Goal: Find specific page/section: Find specific page/section

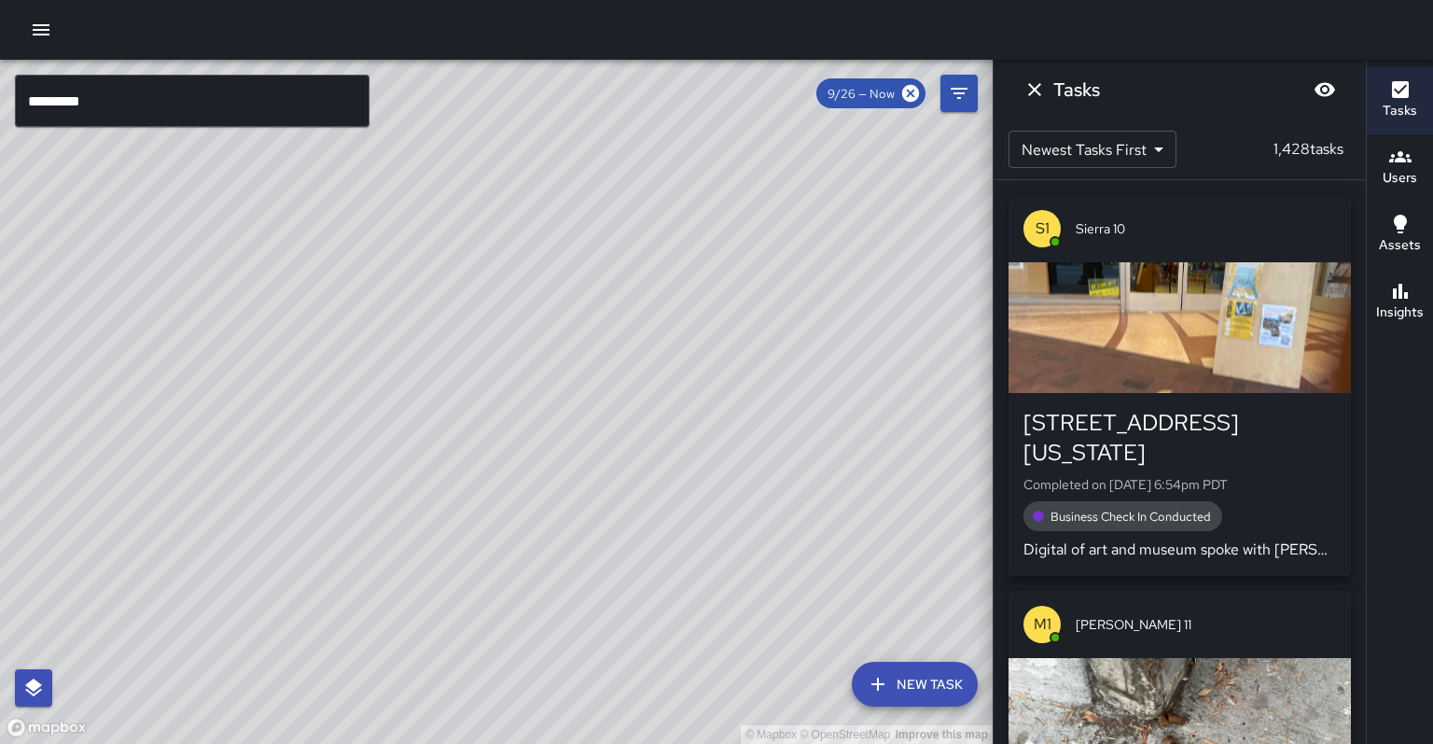
scroll to position [243, 0]
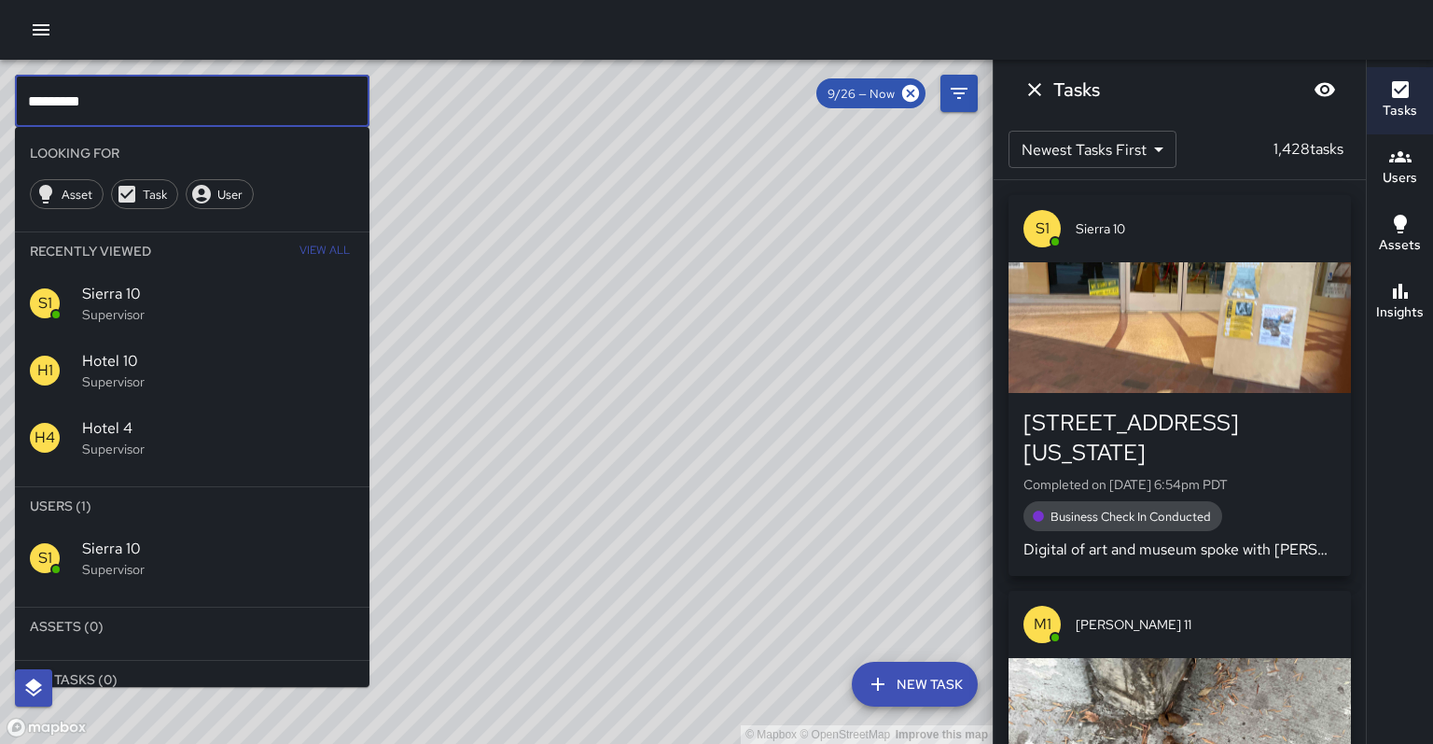
click at [302, 96] on input "*********" at bounding box center [192, 101] width 354 height 52
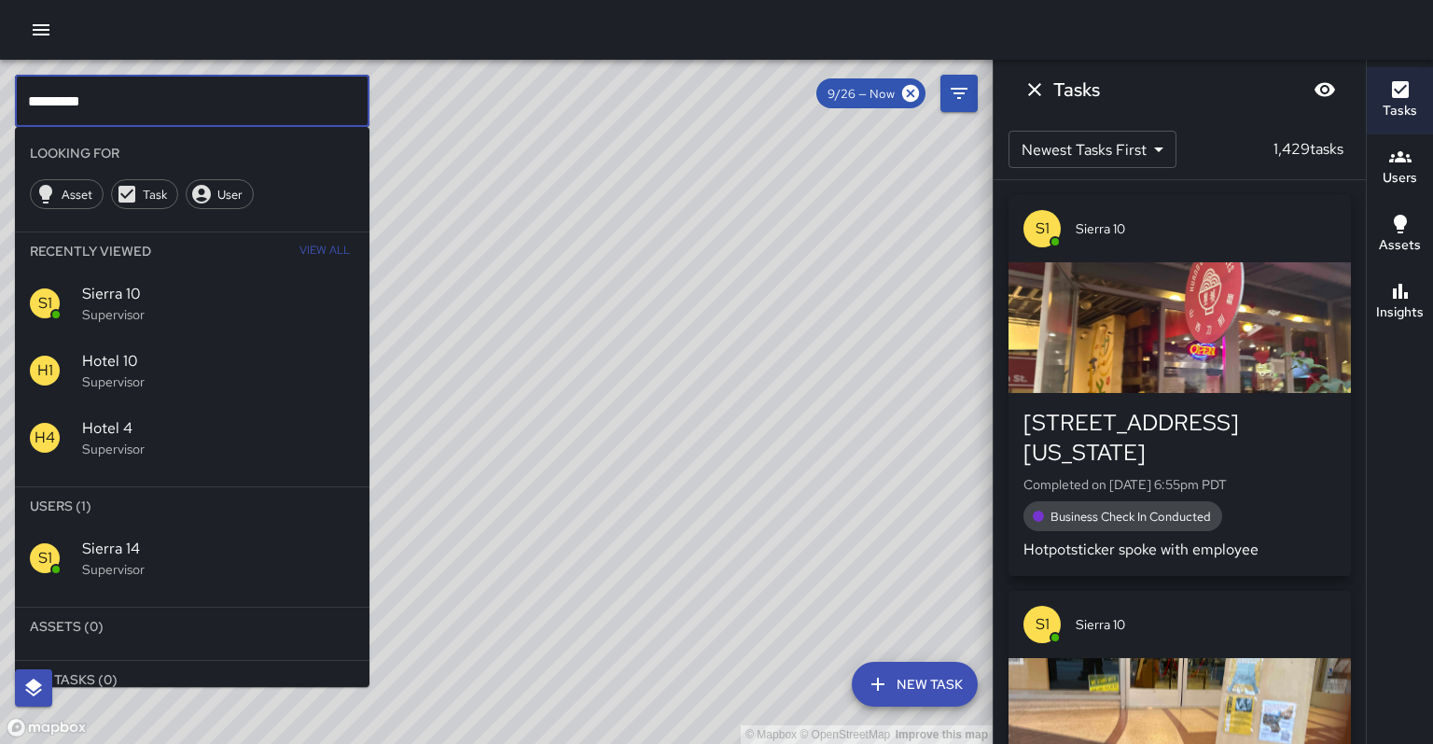
click at [175, 537] on span "Sierra 14" at bounding box center [218, 548] width 272 height 22
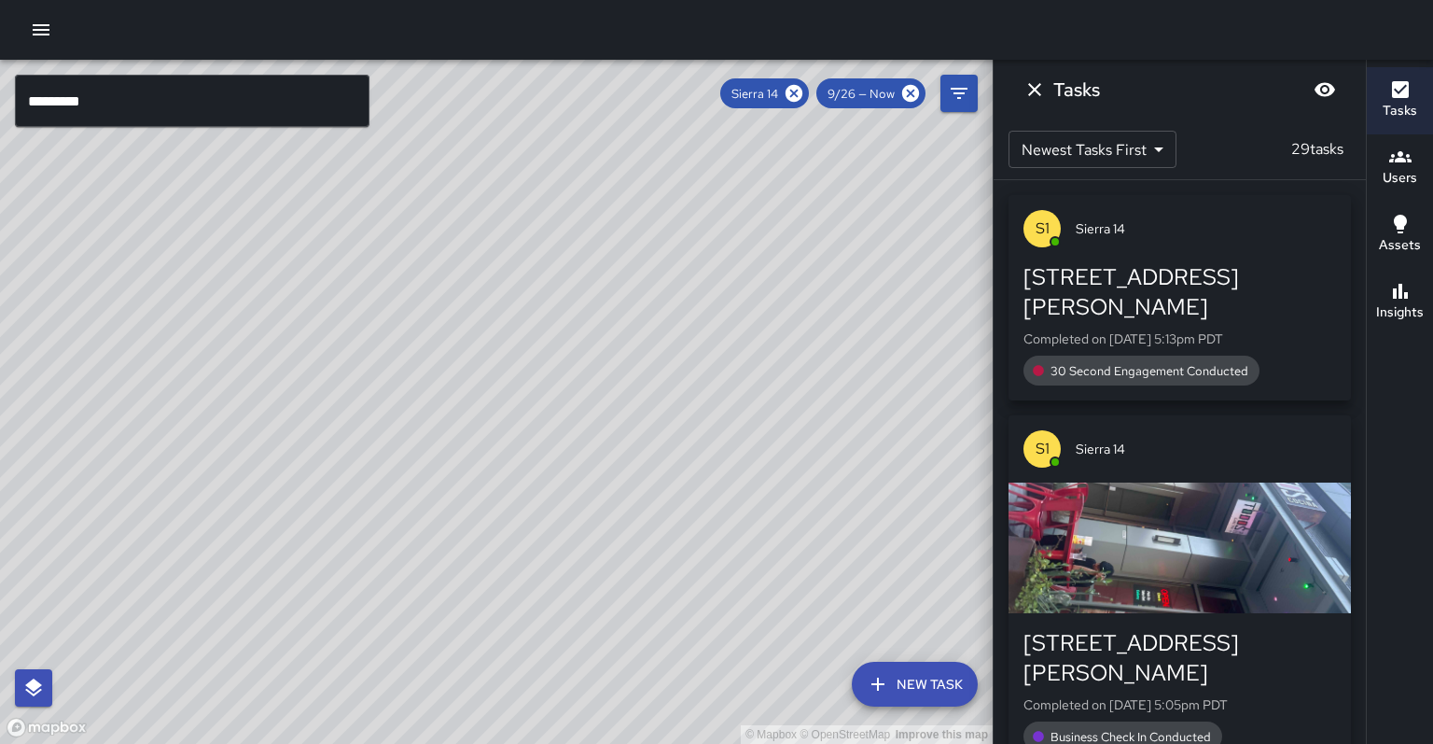
drag, startPoint x: 629, startPoint y: 240, endPoint x: 469, endPoint y: 593, distance: 387.9
click at [462, 601] on div "© Mapbox © OpenStreetMap Improve this map" at bounding box center [496, 402] width 993 height 684
drag, startPoint x: 606, startPoint y: 263, endPoint x: 454, endPoint y: 429, distance: 225.2
click at [454, 429] on div "© Mapbox © OpenStreetMap Improve this map" at bounding box center [496, 402] width 993 height 684
drag, startPoint x: 274, startPoint y: 343, endPoint x: 286, endPoint y: 319, distance: 27.1
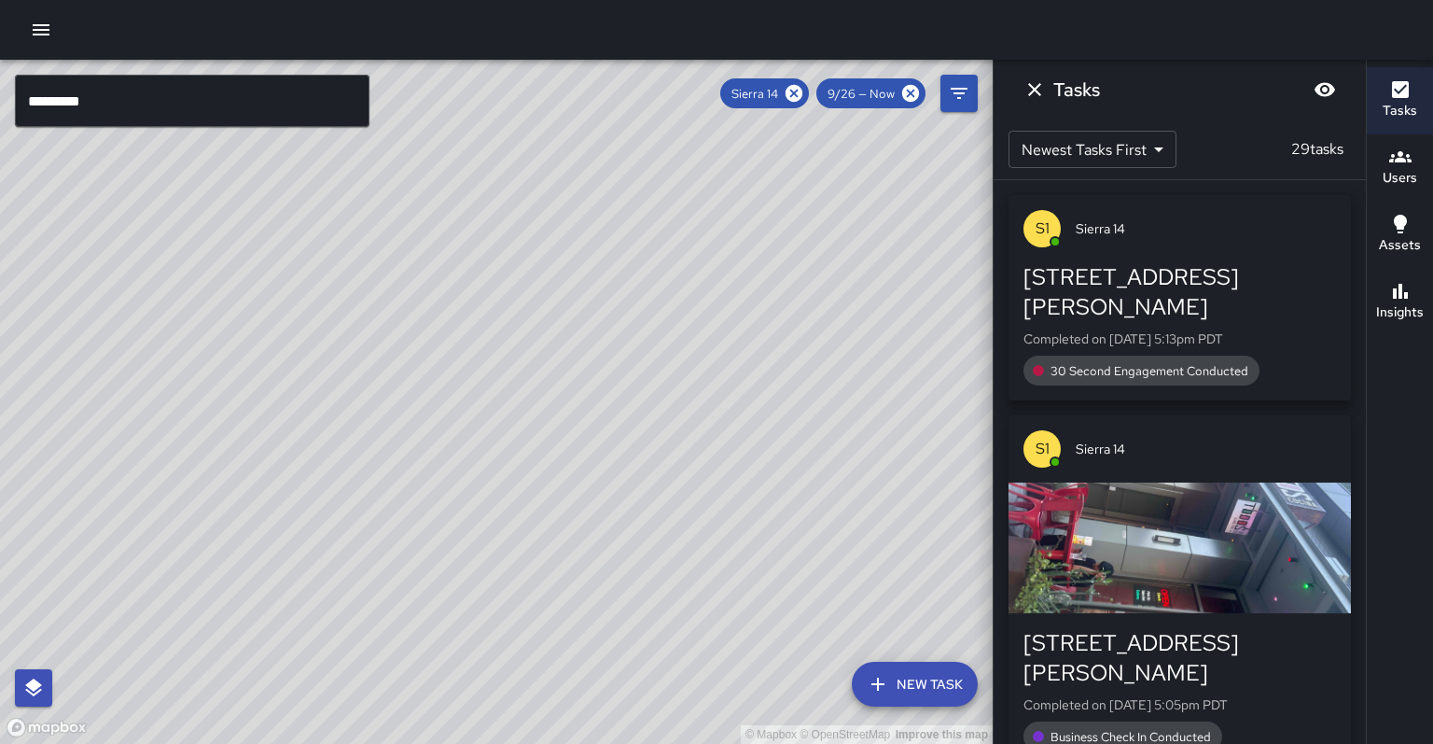
click at [286, 319] on div "© Mapbox © OpenStreetMap Improve this map" at bounding box center [496, 402] width 993 height 684
click at [802, 90] on icon at bounding box center [793, 93] width 17 height 17
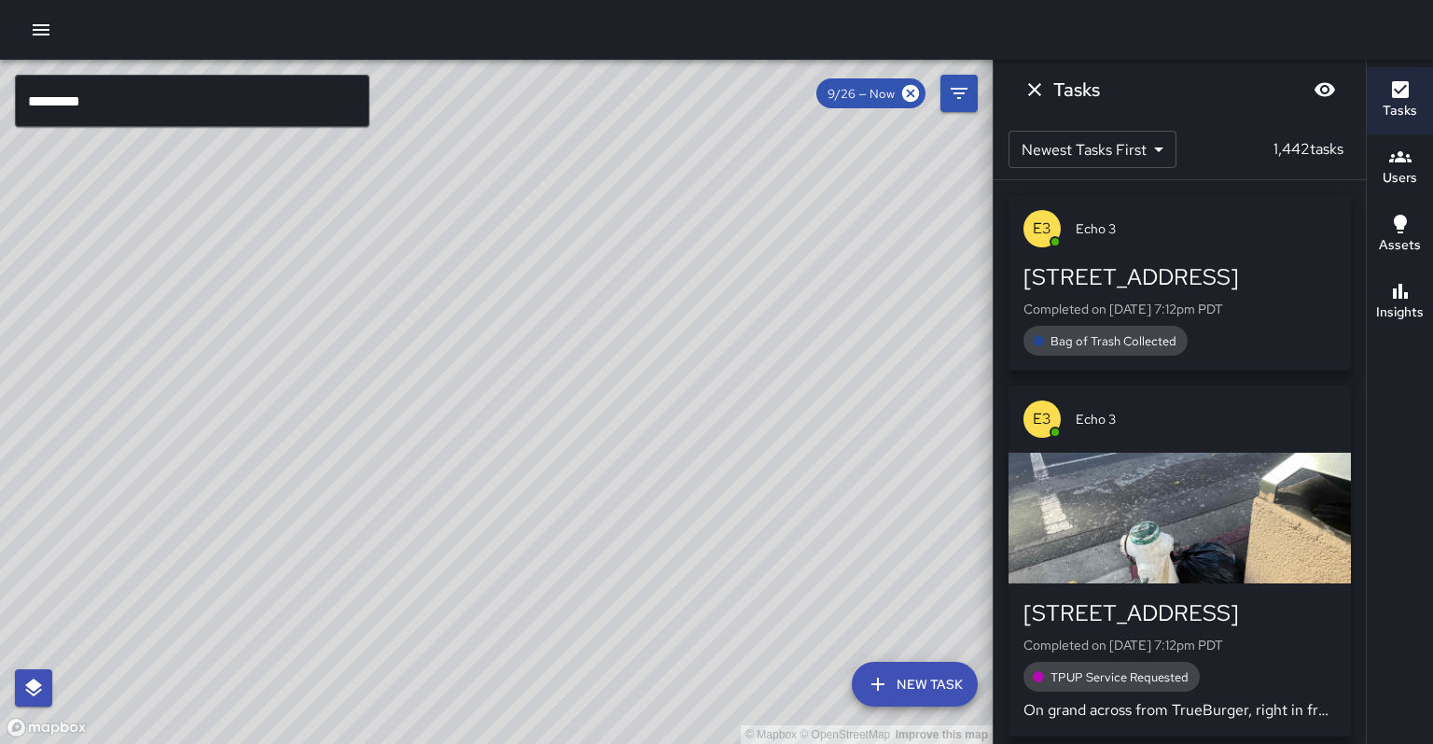
click at [131, 93] on input "*********" at bounding box center [192, 101] width 354 height 52
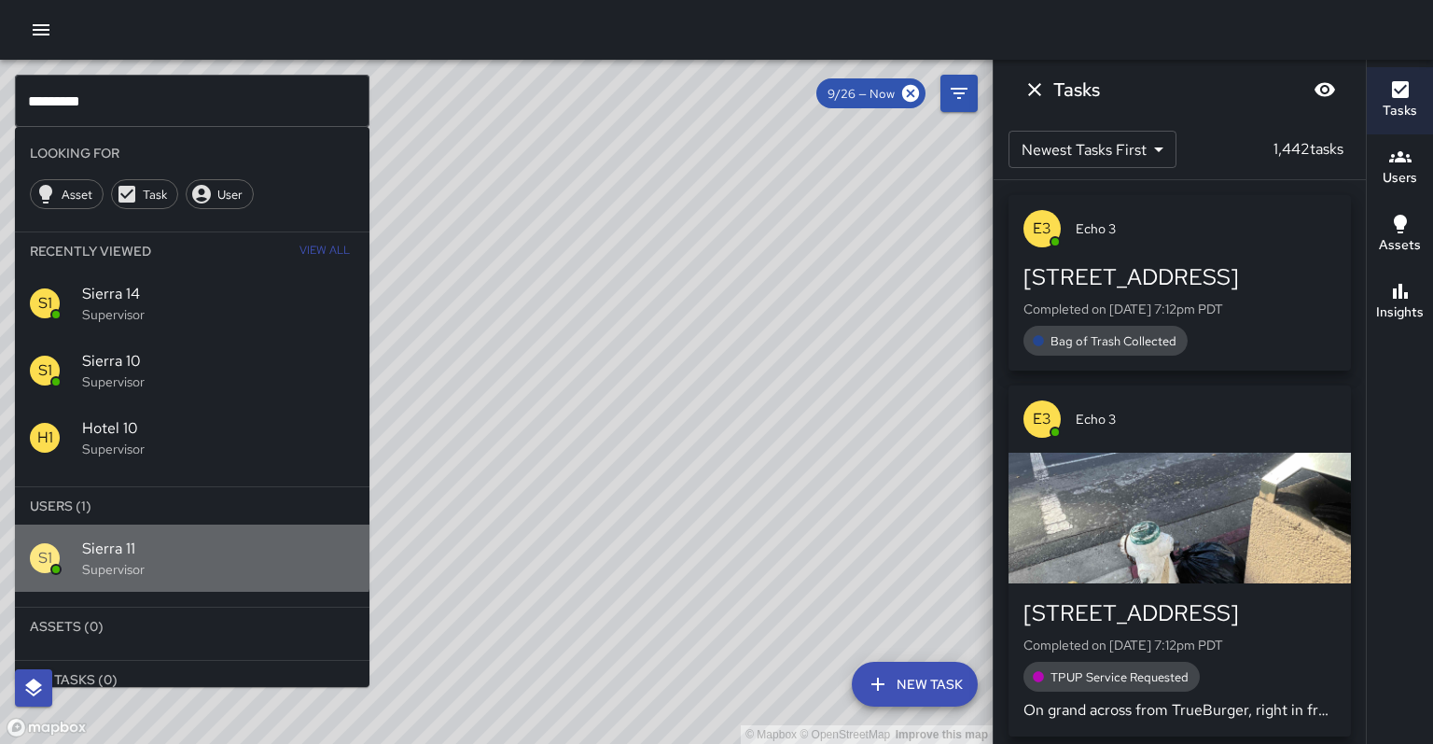
click at [131, 537] on span "Sierra 11" at bounding box center [218, 548] width 272 height 22
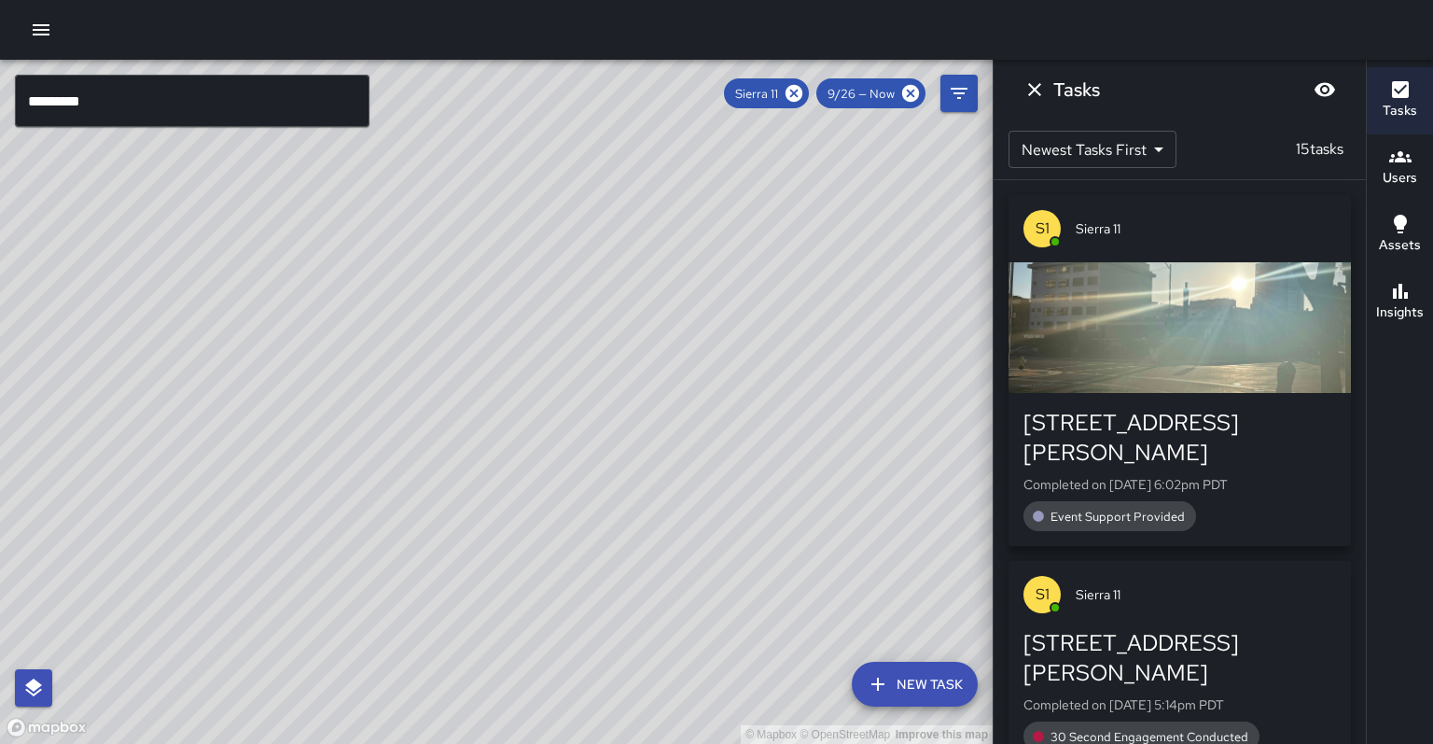
drag, startPoint x: 675, startPoint y: 515, endPoint x: 696, endPoint y: 496, distance: 27.7
click at [696, 496] on div "© Mapbox © OpenStreetMap Improve this map" at bounding box center [496, 402] width 993 height 684
click at [161, 115] on input "*********" at bounding box center [192, 101] width 354 height 52
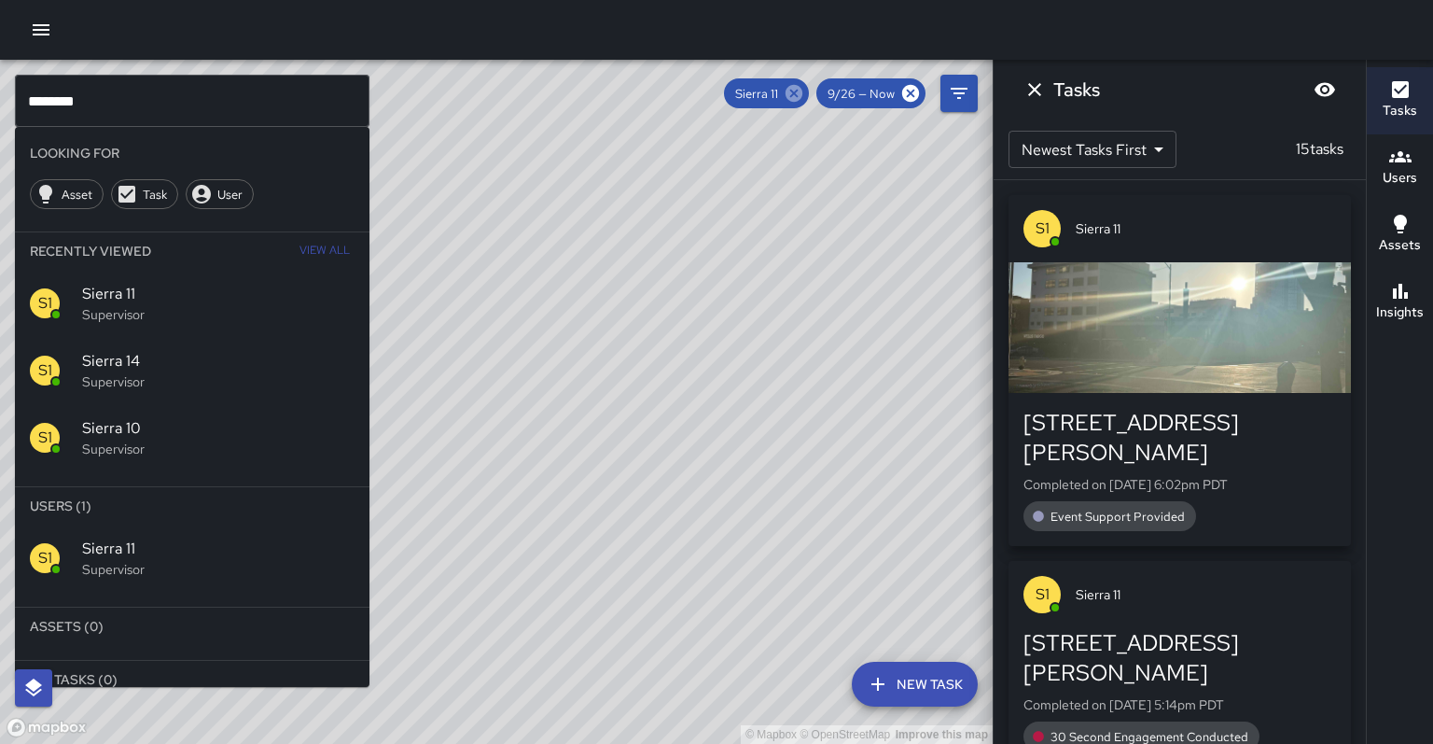
click at [802, 95] on icon at bounding box center [793, 93] width 17 height 17
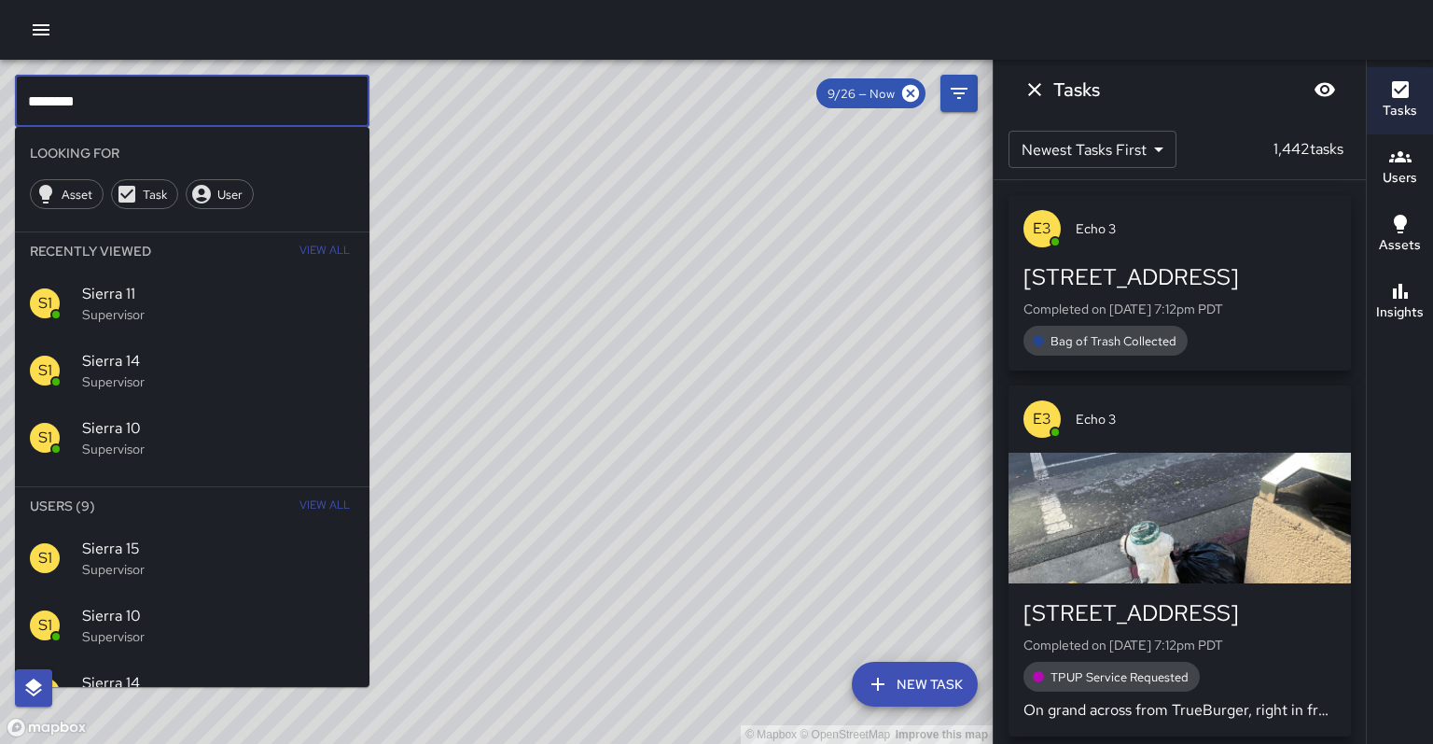
click at [186, 107] on input "********" at bounding box center [192, 101] width 354 height 52
type input "*********"
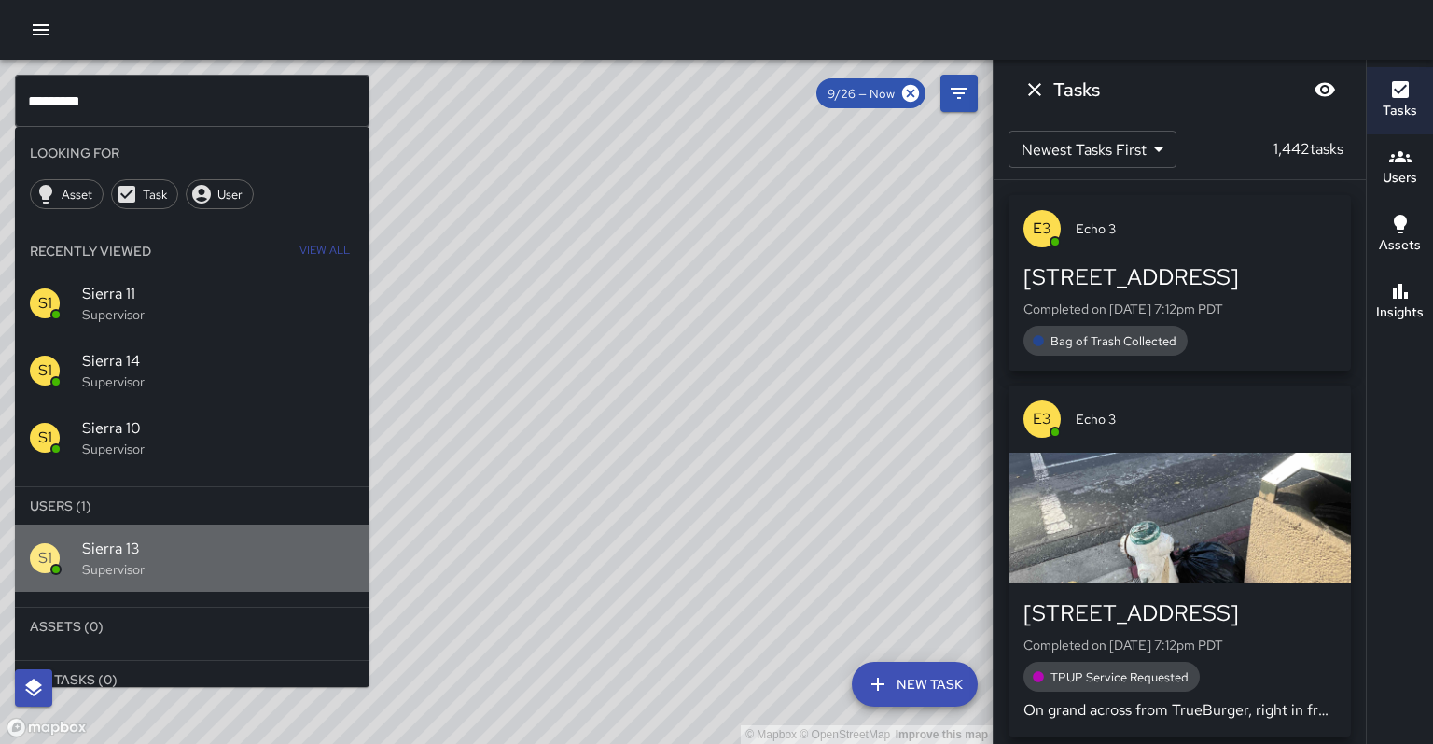
click at [104, 560] on p "Supervisor" at bounding box center [218, 569] width 272 height 19
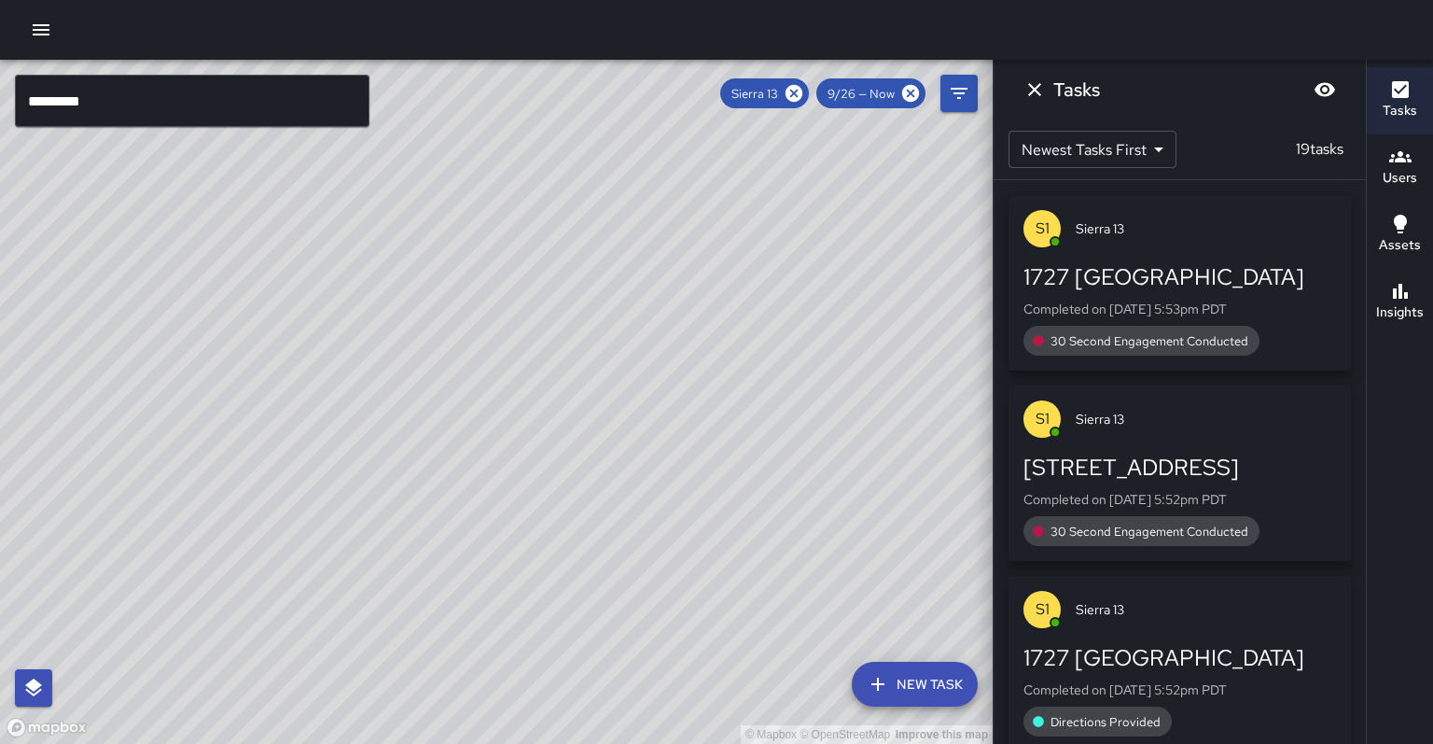
scroll to position [0, 0]
drag, startPoint x: 351, startPoint y: 576, endPoint x: 342, endPoint y: 582, distance: 10.6
click at [342, 582] on div "© Mapbox © OpenStreetMap Improve this map" at bounding box center [496, 402] width 993 height 684
drag, startPoint x: 360, startPoint y: 575, endPoint x: 511, endPoint y: 218, distance: 387.1
click at [511, 218] on div "© Mapbox © OpenStreetMap Improve this map" at bounding box center [496, 402] width 993 height 684
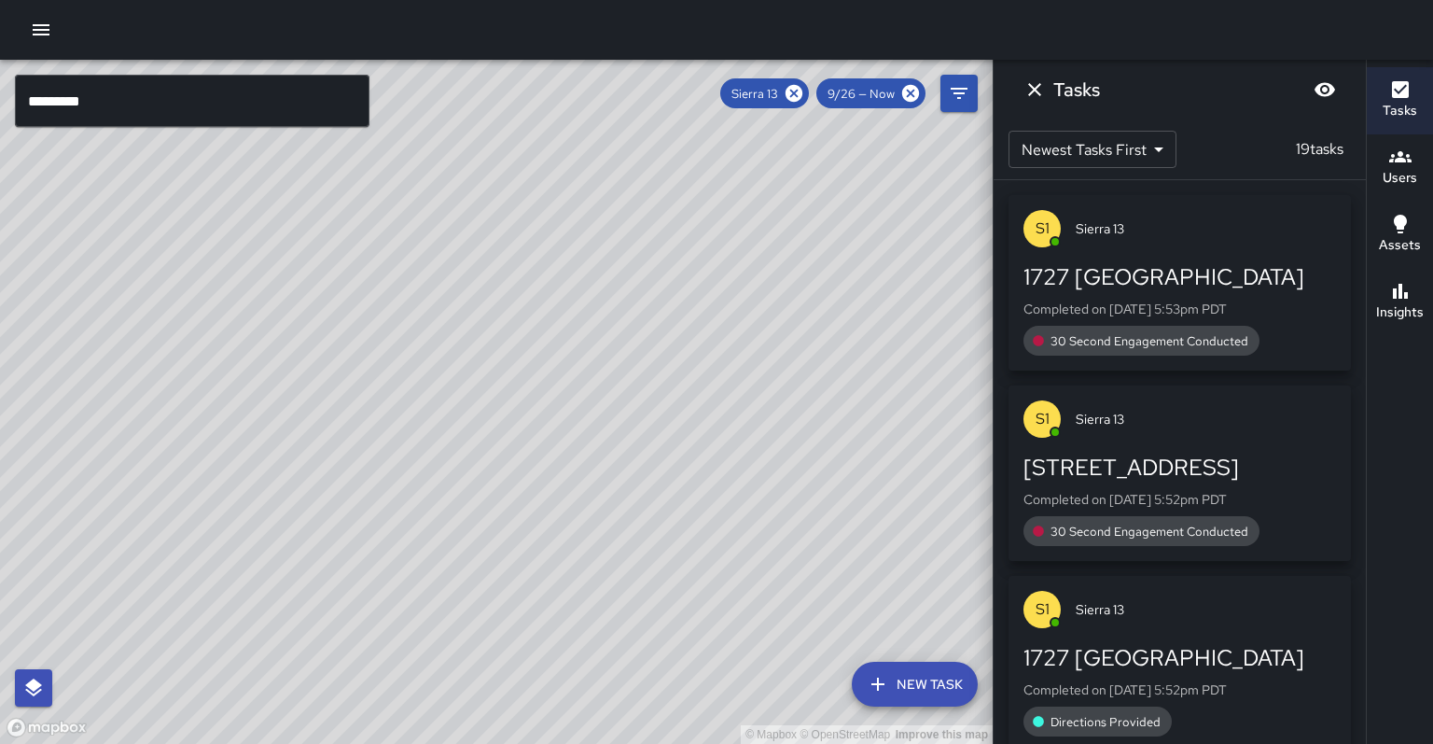
drag, startPoint x: 532, startPoint y: 347, endPoint x: 432, endPoint y: 466, distance: 155.6
click at [432, 466] on div "© Mapbox © OpenStreetMap Improve this map" at bounding box center [496, 402] width 993 height 684
drag, startPoint x: 466, startPoint y: 410, endPoint x: 451, endPoint y: 435, distance: 29.0
click at [451, 435] on div "© Mapbox © OpenStreetMap Improve this map" at bounding box center [496, 402] width 993 height 684
drag, startPoint x: 366, startPoint y: 470, endPoint x: 285, endPoint y: 553, distance: 115.5
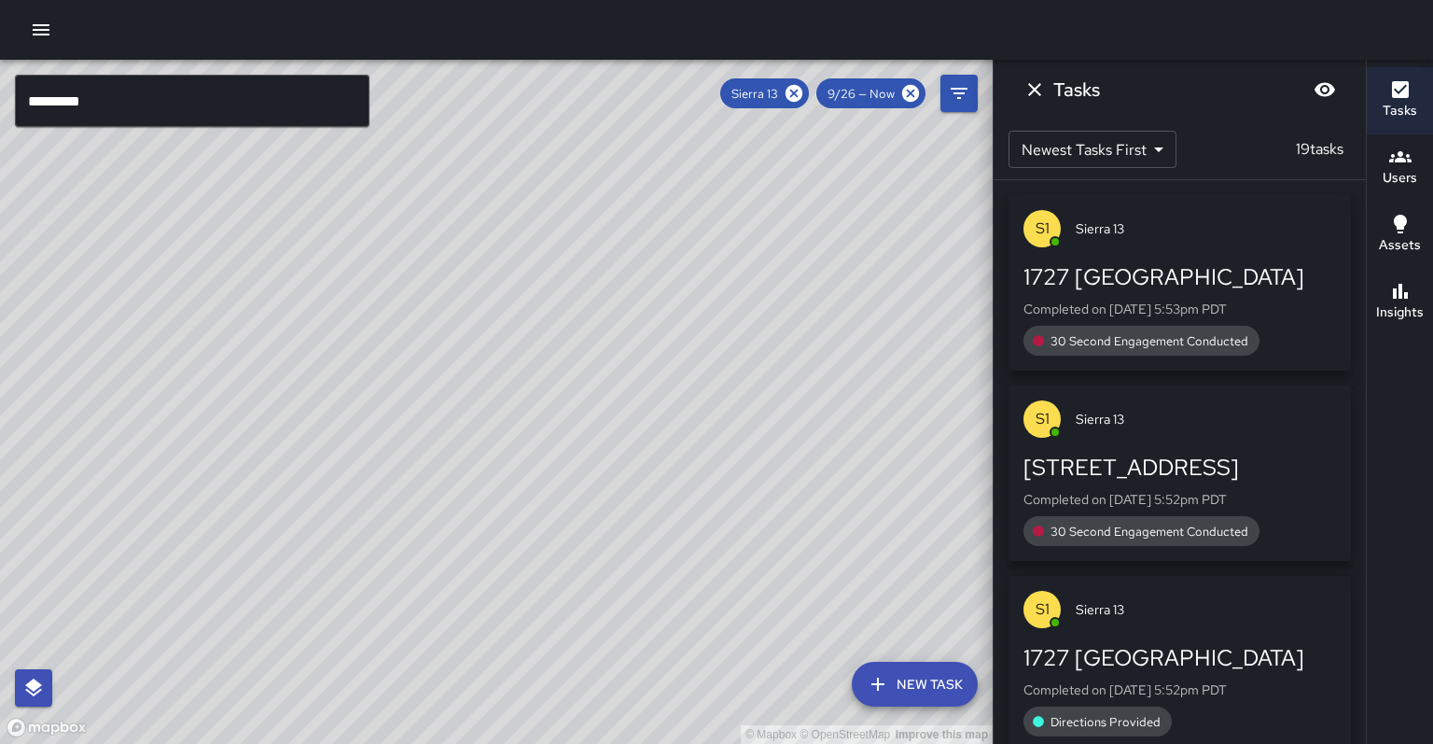
click at [285, 553] on div "© Mapbox © OpenStreetMap Improve this map" at bounding box center [496, 402] width 993 height 684
drag, startPoint x: 373, startPoint y: 481, endPoint x: 354, endPoint y: 538, distance: 59.9
click at [354, 538] on div "© Mapbox © OpenStreetMap Improve this map" at bounding box center [496, 402] width 993 height 684
drag, startPoint x: 361, startPoint y: 525, endPoint x: 351, endPoint y: 540, distance: 18.1
click at [353, 541] on div "© Mapbox © OpenStreetMap Improve this map" at bounding box center [496, 402] width 993 height 684
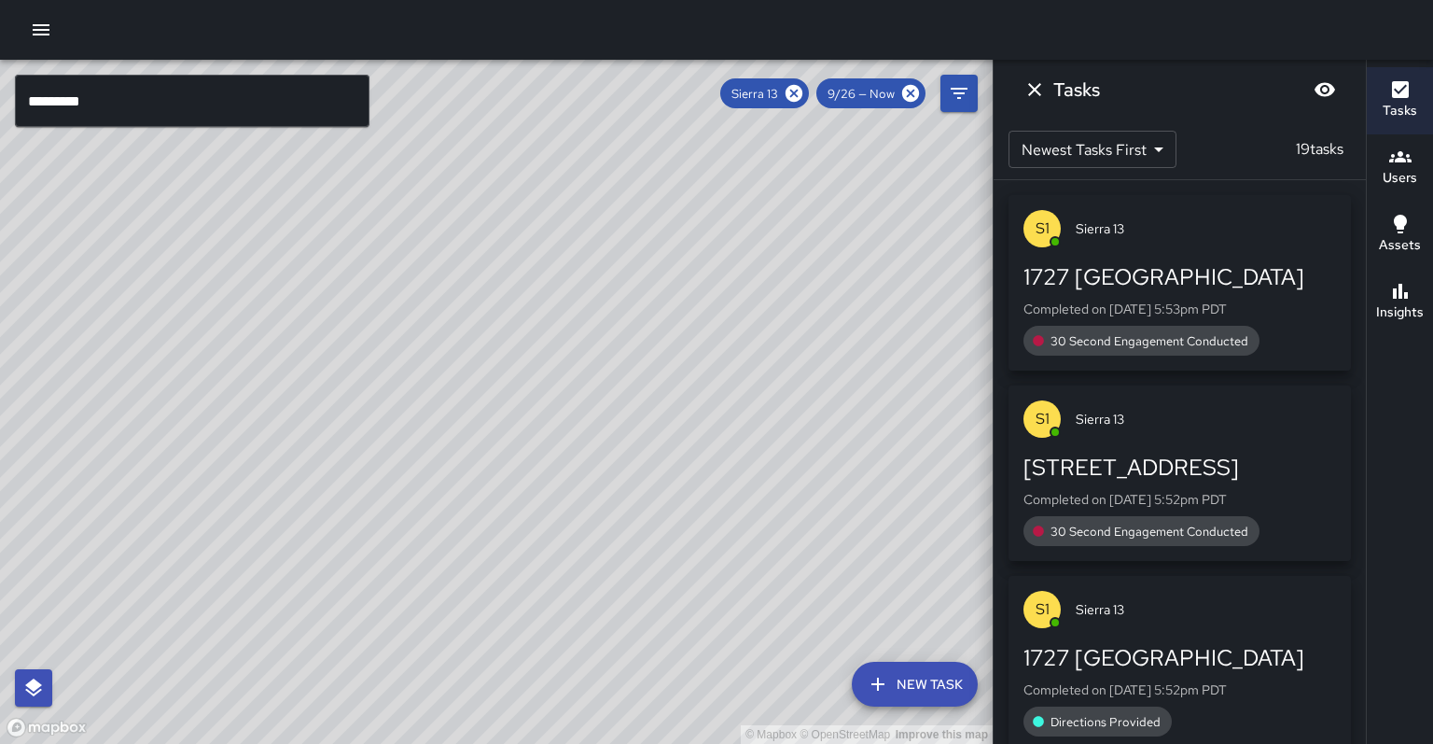
drag, startPoint x: 313, startPoint y: 521, endPoint x: 342, endPoint y: 490, distance: 42.9
click at [342, 490] on div "© Mapbox © OpenStreetMap Improve this map" at bounding box center [496, 402] width 993 height 684
drag, startPoint x: 396, startPoint y: 407, endPoint x: 369, endPoint y: 459, distance: 58.8
click at [369, 459] on div "© Mapbox © OpenStreetMap Improve this map" at bounding box center [496, 402] width 993 height 684
